Goal: Information Seeking & Learning: Learn about a topic

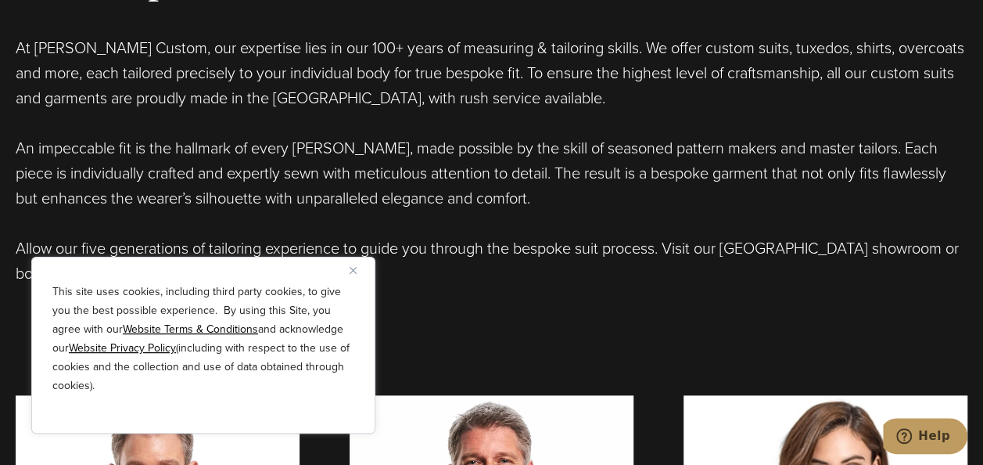
scroll to position [909, 0]
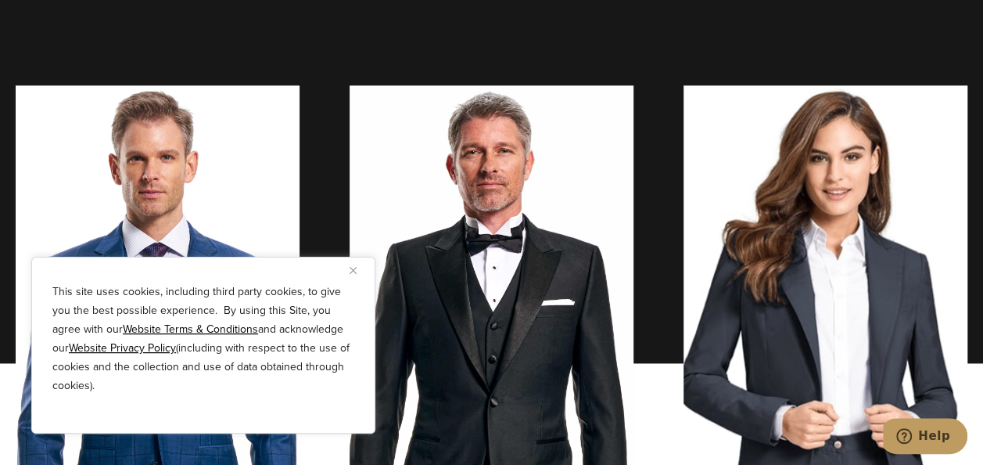
click at [352, 268] on img "Close" at bounding box center [353, 270] width 7 height 7
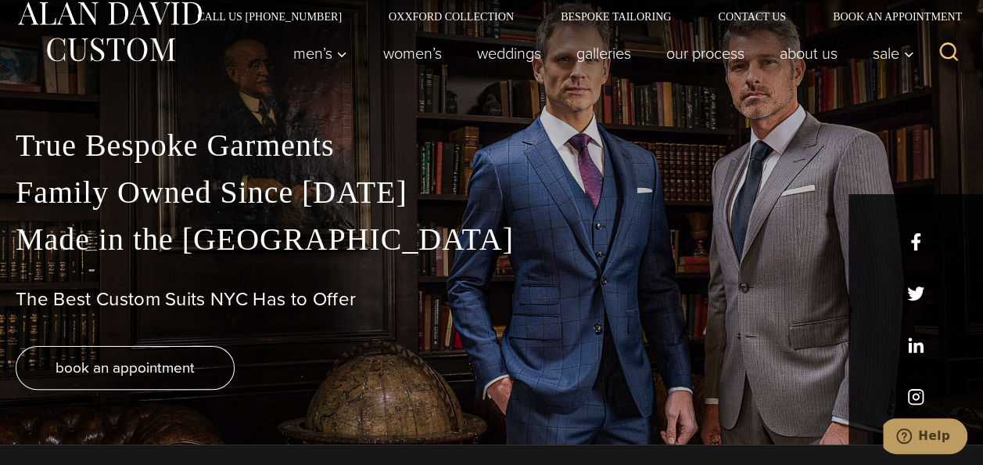
scroll to position [0, 0]
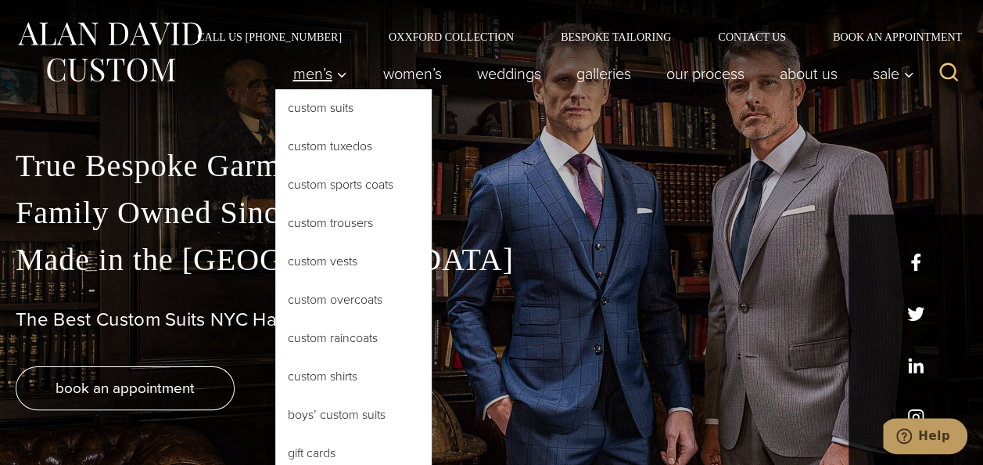
click at [335, 70] on icon "Primary Navigation" at bounding box center [342, 75] width 14 height 14
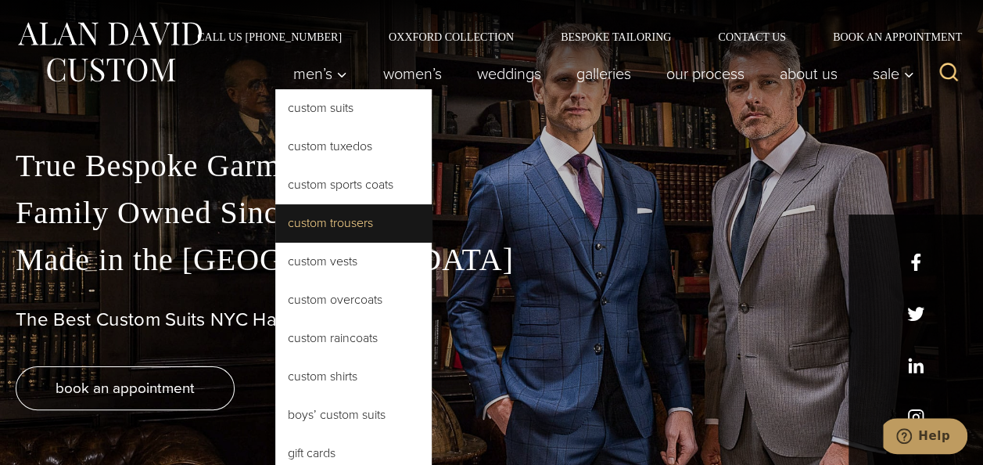
click at [319, 225] on link "Custom Trousers" at bounding box center [353, 223] width 156 height 38
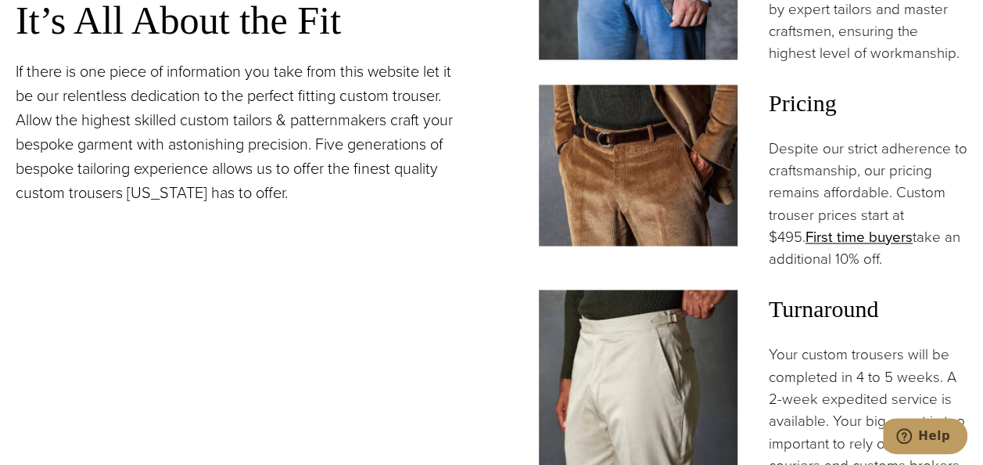
scroll to position [1177, 0]
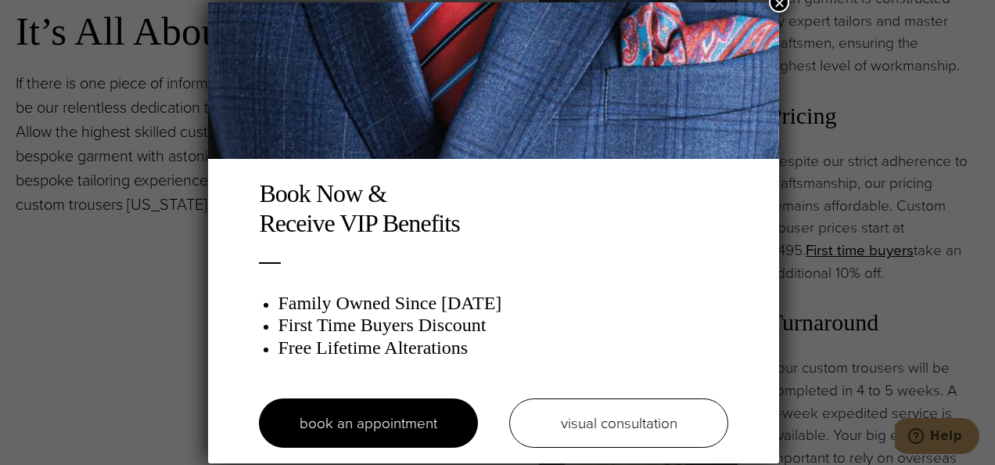
click at [784, 7] on button "×" at bounding box center [779, 2] width 20 height 20
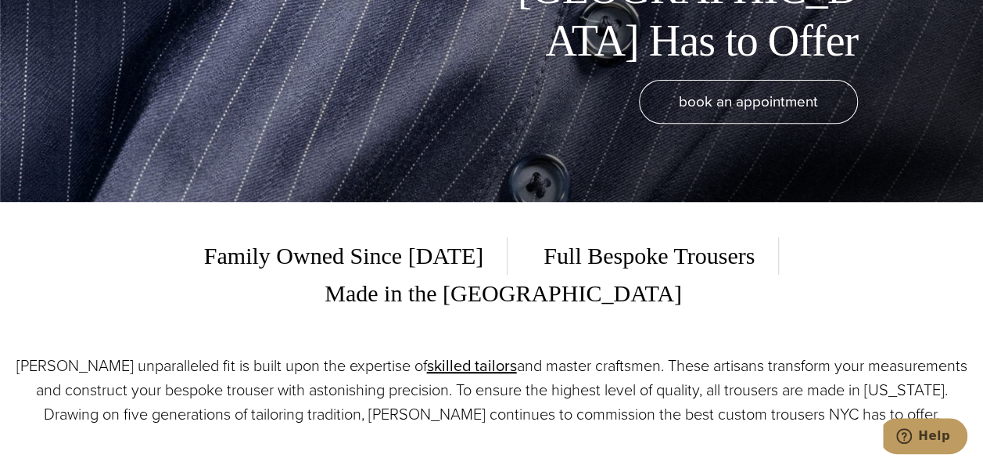
scroll to position [0, 0]
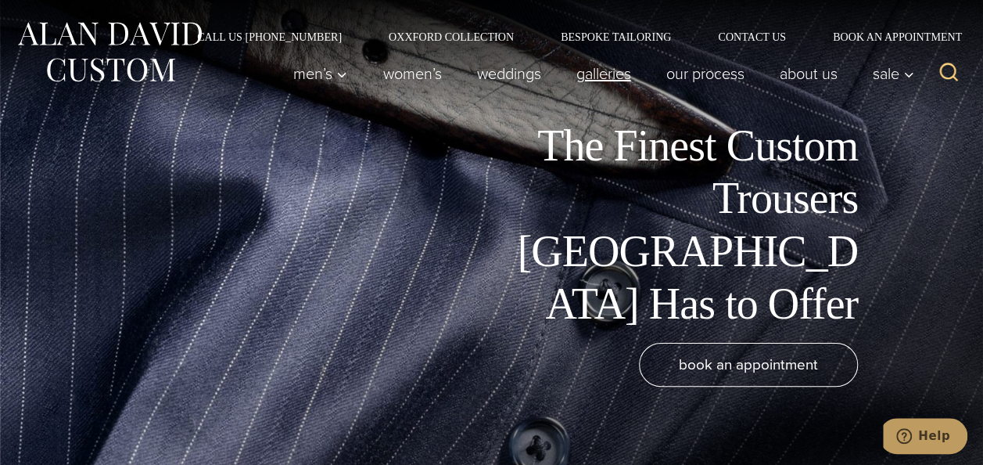
click at [603, 62] on link "Galleries" at bounding box center [604, 73] width 90 height 31
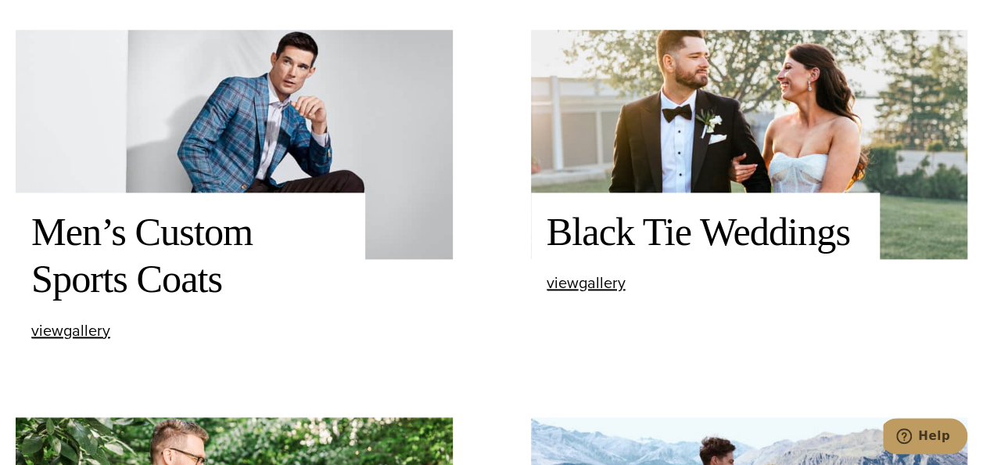
scroll to position [939, 0]
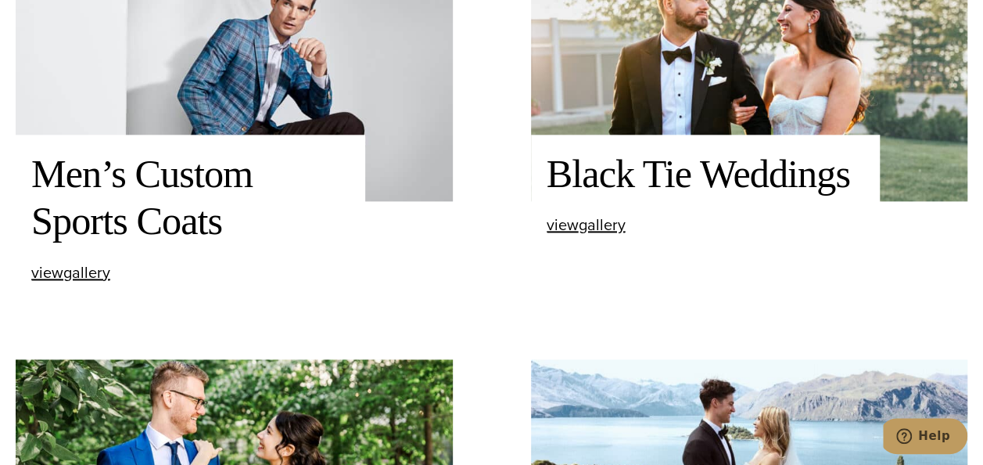
click at [206, 167] on h2 "Men’s Custom Sports Coats" at bounding box center [190, 197] width 318 height 95
click at [103, 273] on span "view Men’s Custom Sports Coats gallery" at bounding box center [70, 271] width 79 height 23
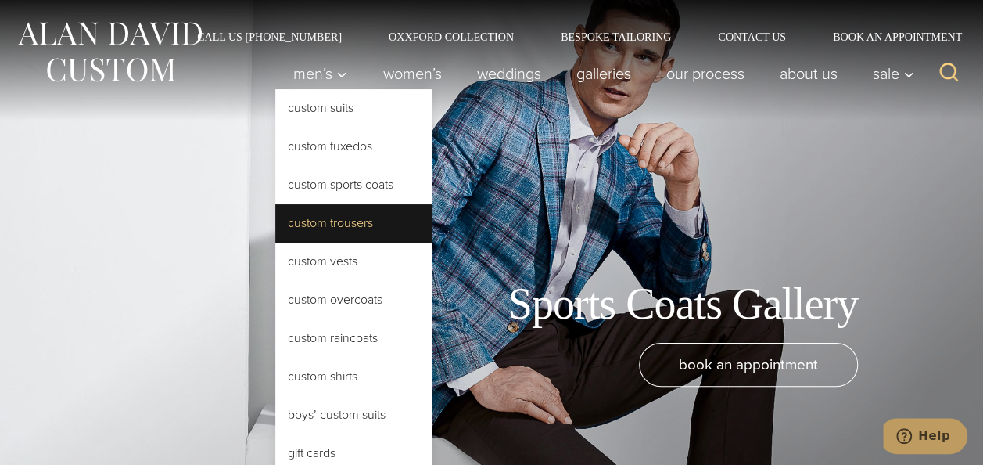
click at [305, 225] on link "Custom Trousers" at bounding box center [353, 223] width 156 height 38
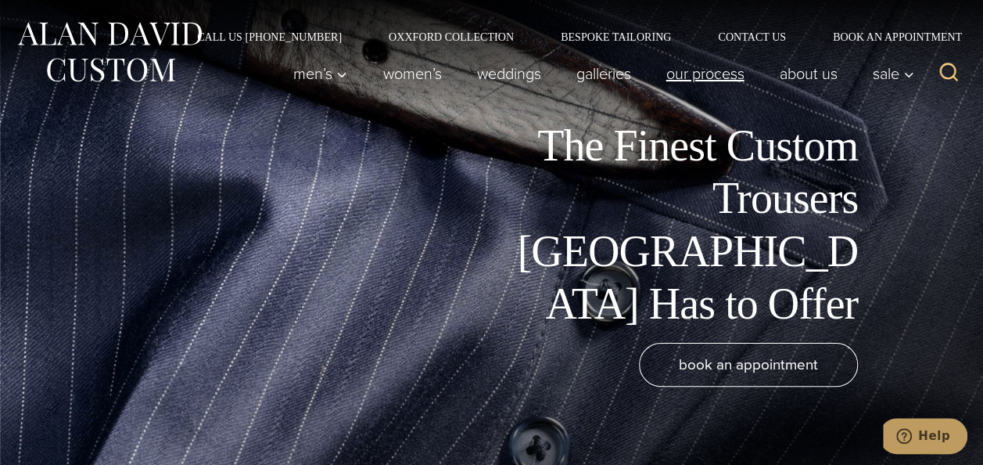
click at [670, 67] on link "Our Process" at bounding box center [705, 73] width 113 height 31
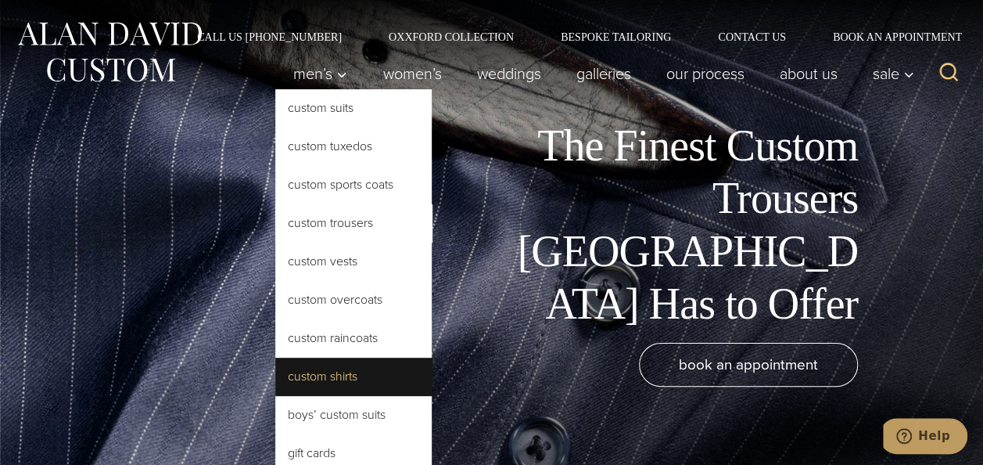
click at [307, 374] on link "Custom Shirts" at bounding box center [353, 376] width 156 height 38
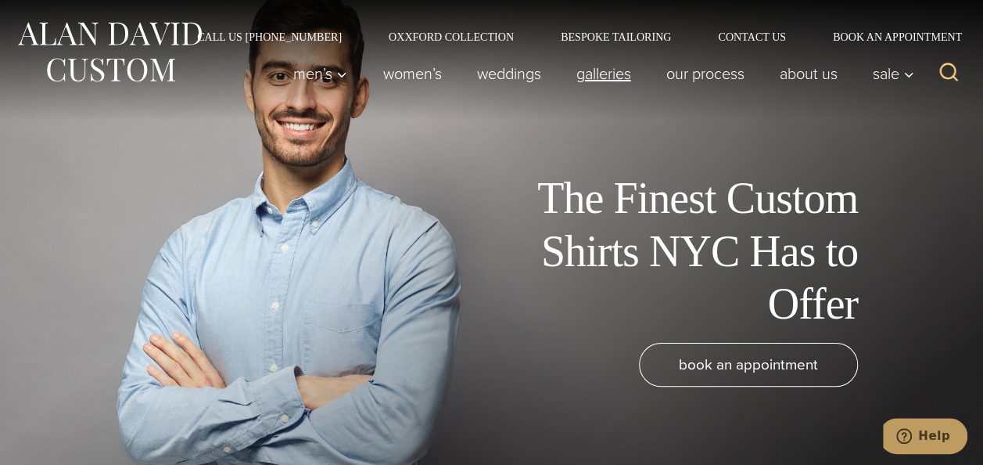
click at [587, 75] on link "Galleries" at bounding box center [604, 73] width 90 height 31
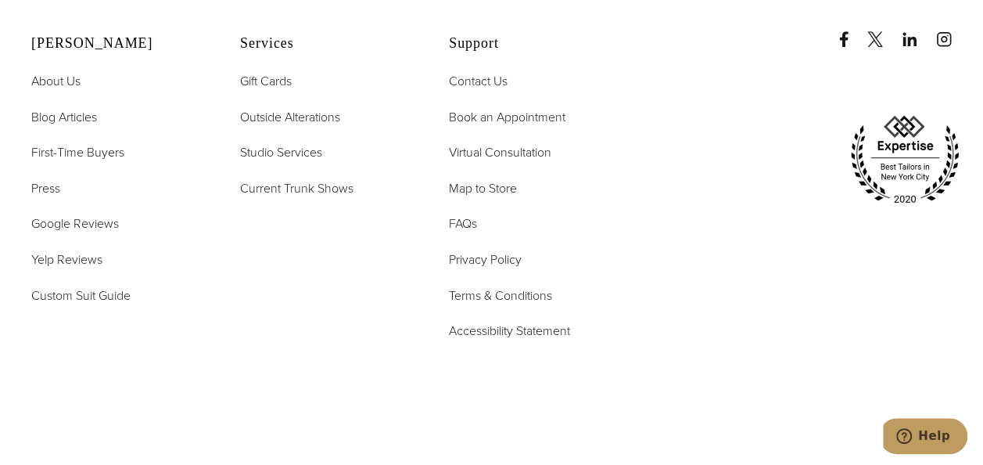
scroll to position [5, 0]
